Goal: Find contact information: Obtain details needed to contact an individual or organization

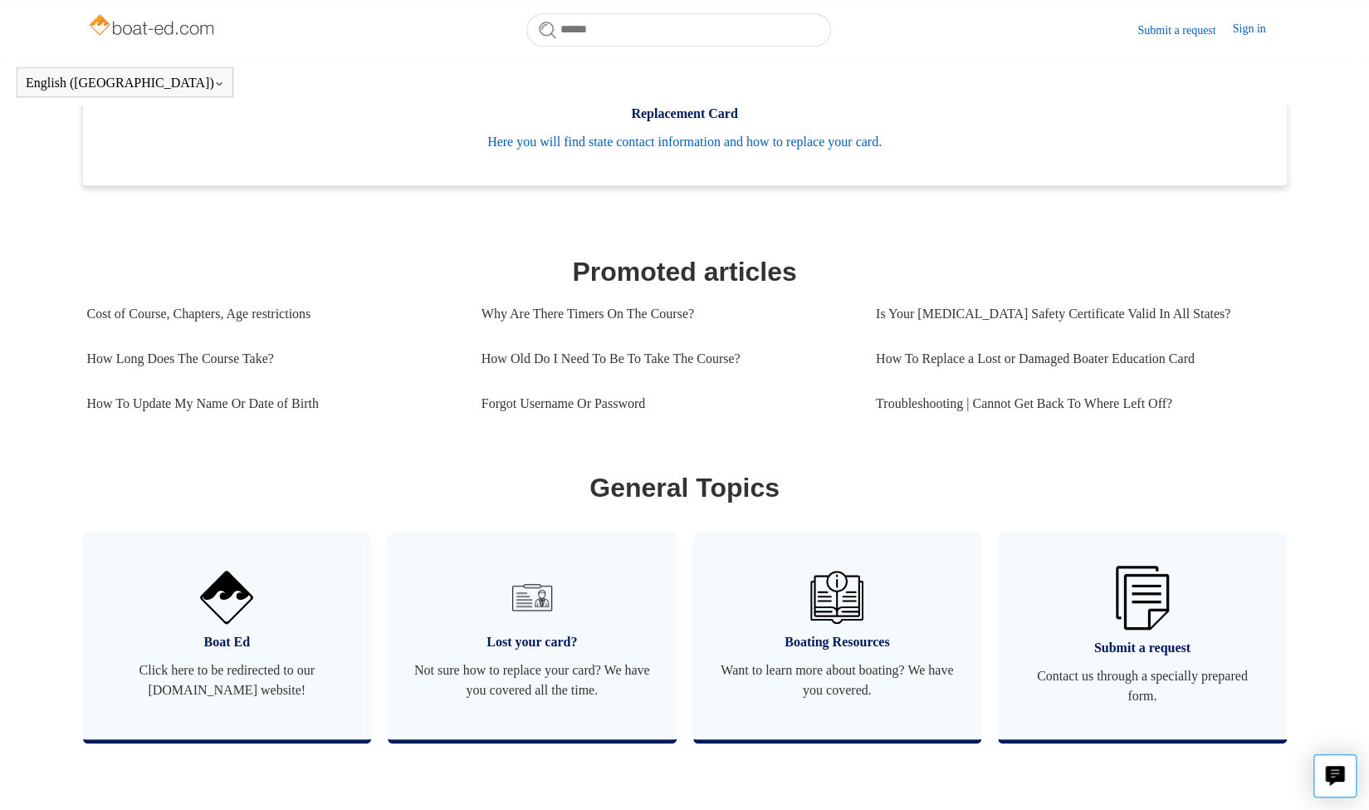
scroll to position [562, 0]
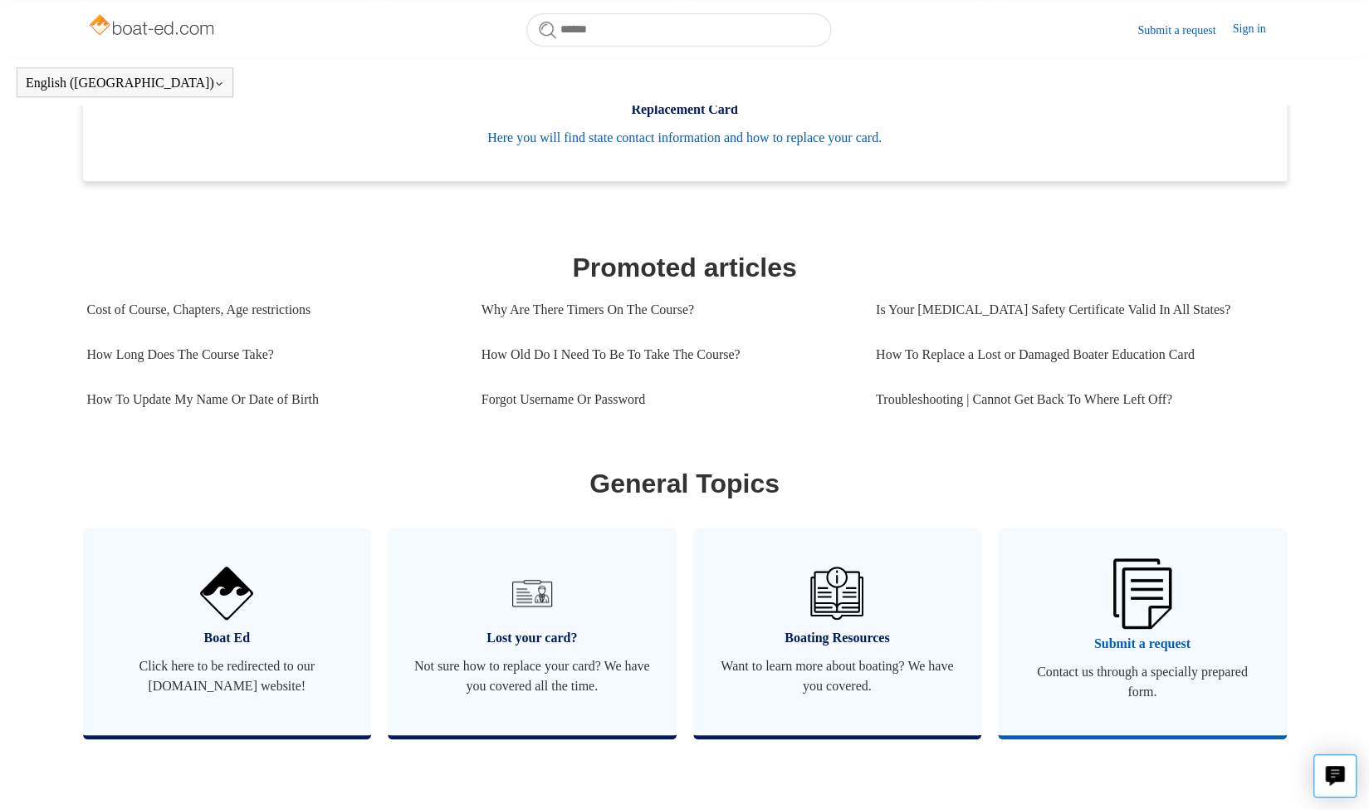
click at [1114, 623] on img at bounding box center [1142, 593] width 58 height 70
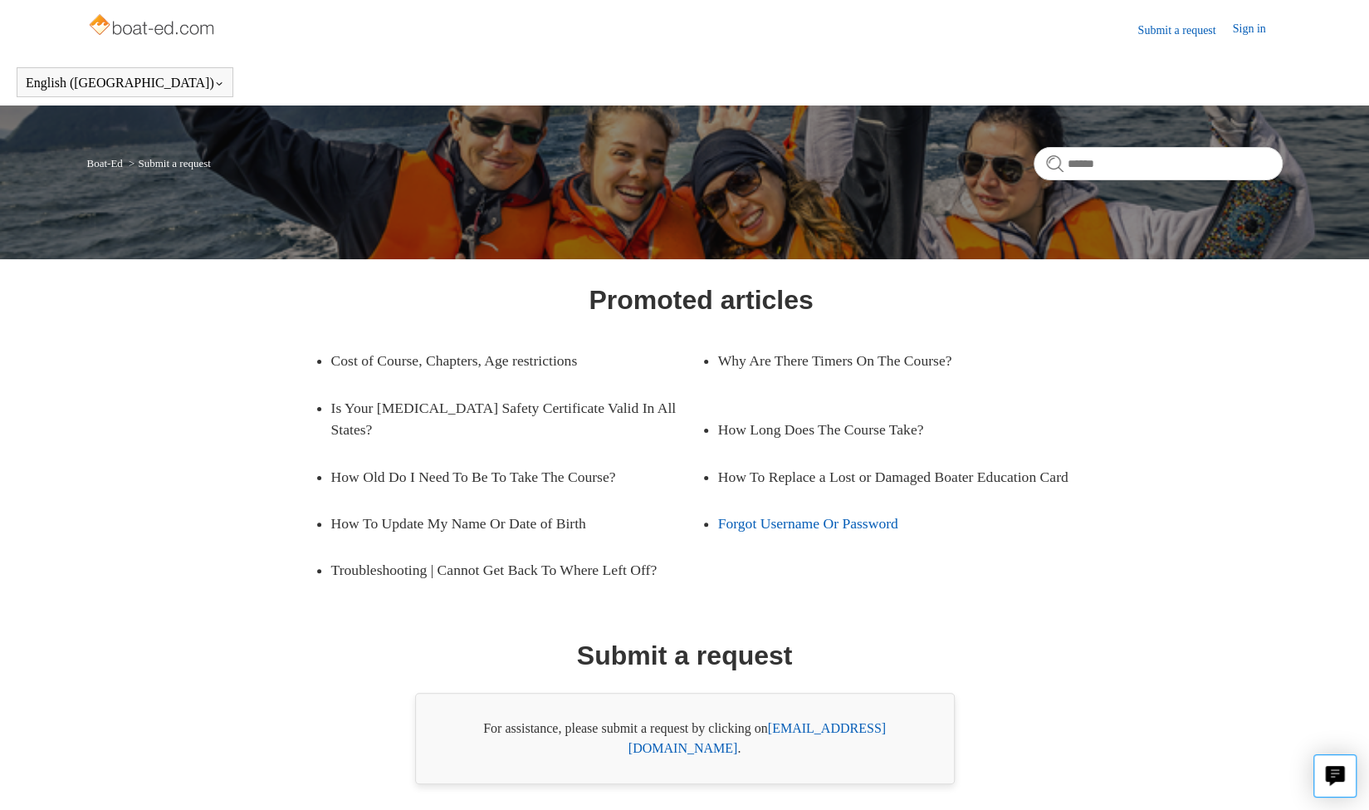
scroll to position [40, 0]
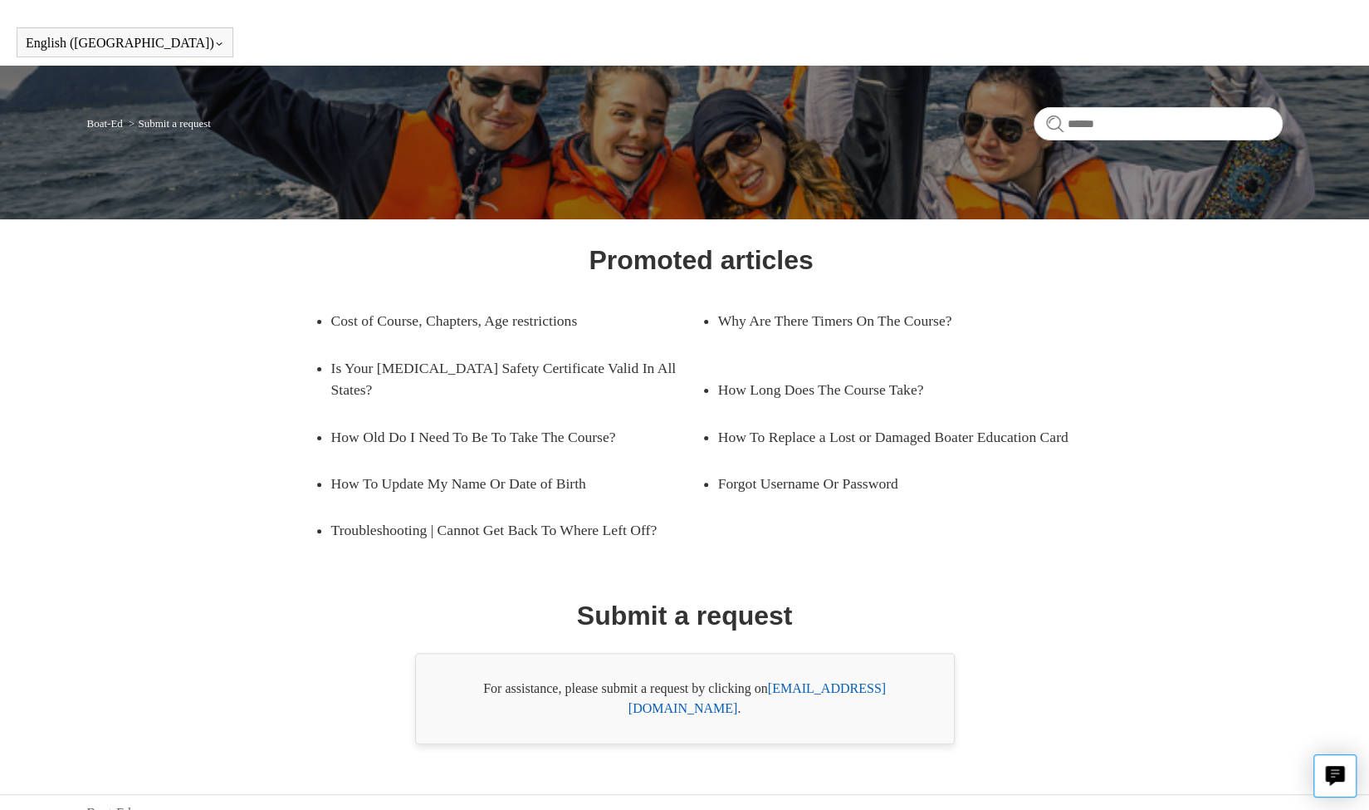
click at [839, 691] on link "[EMAIL_ADDRESS][DOMAIN_NAME]" at bounding box center [757, 698] width 257 height 34
click at [832, 681] on link "[EMAIL_ADDRESS][DOMAIN_NAME]" at bounding box center [757, 698] width 257 height 34
drag, startPoint x: 771, startPoint y: 682, endPoint x: 963, endPoint y: 662, distance: 192.8
click at [963, 662] on div "Promoted articles Cost of Course, Chapters, Age restrictions Why Are There Time…" at bounding box center [685, 492] width 1076 height 504
copy div "[EMAIL_ADDRESS][DOMAIN_NAME] ."
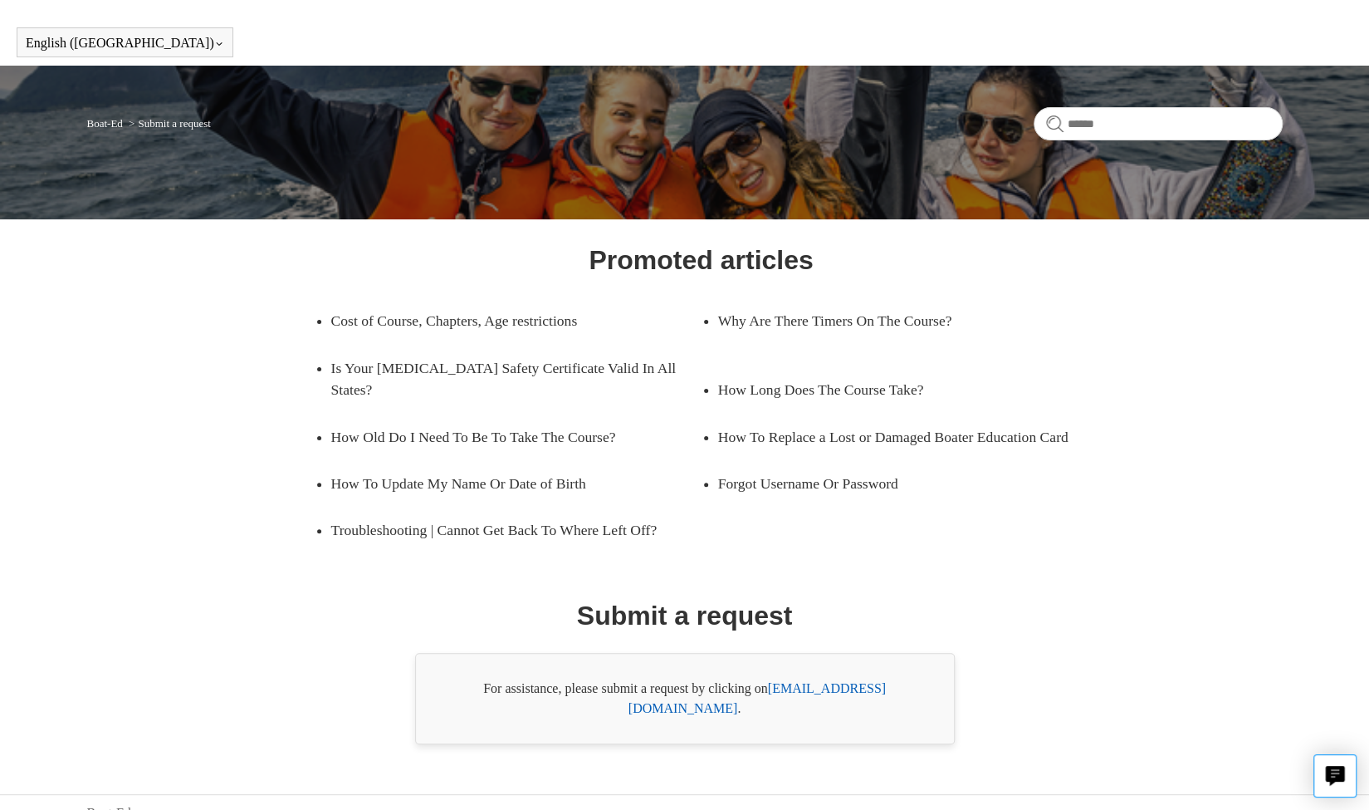
drag, startPoint x: 765, startPoint y: 673, endPoint x: 933, endPoint y: 682, distance: 168.8
click at [933, 682] on div "For assistance, please submit a request by clicking on [EMAIL_ADDRESS][DOMAIN_N…" at bounding box center [685, 698] width 540 height 91
copy div "n [EMAIL_ADDRESS][DOMAIN_NAME] ."
